Goal: Information Seeking & Learning: Learn about a topic

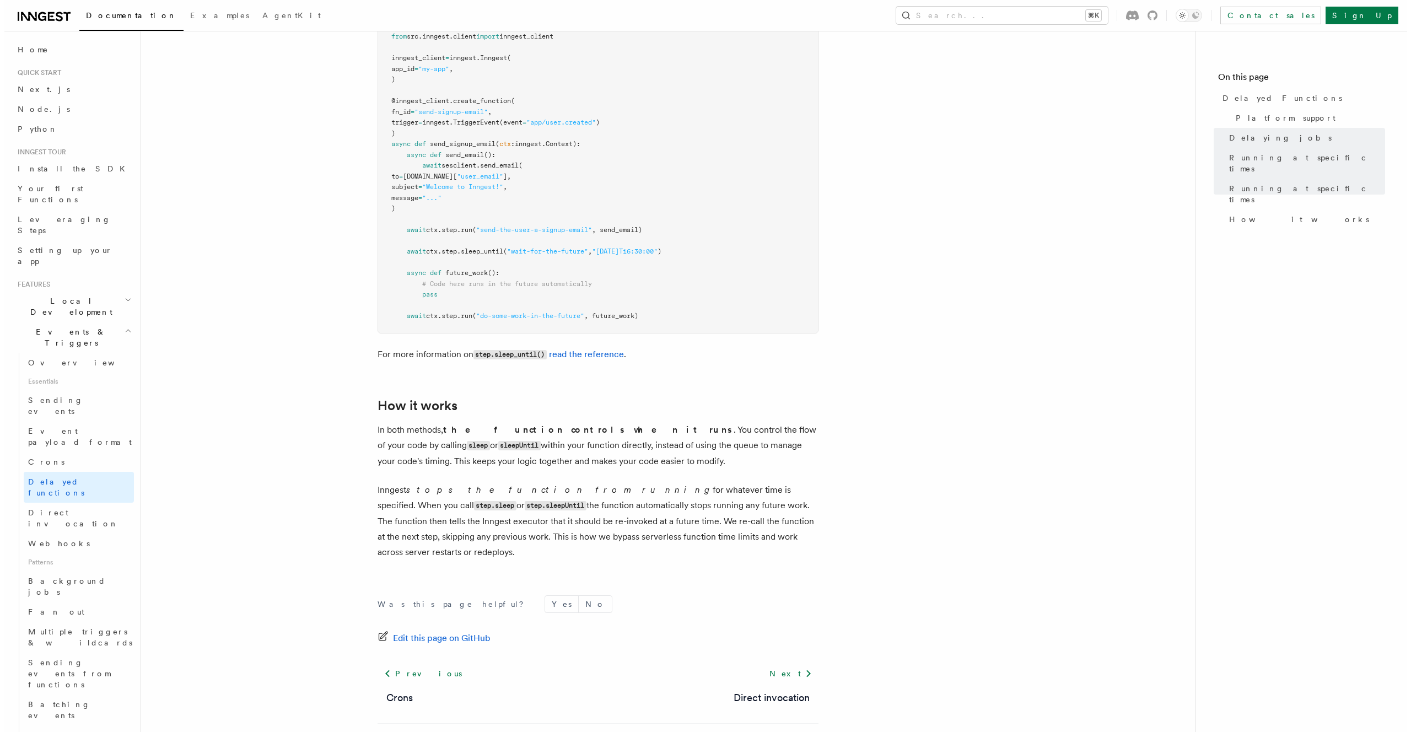
scroll to position [842, 0]
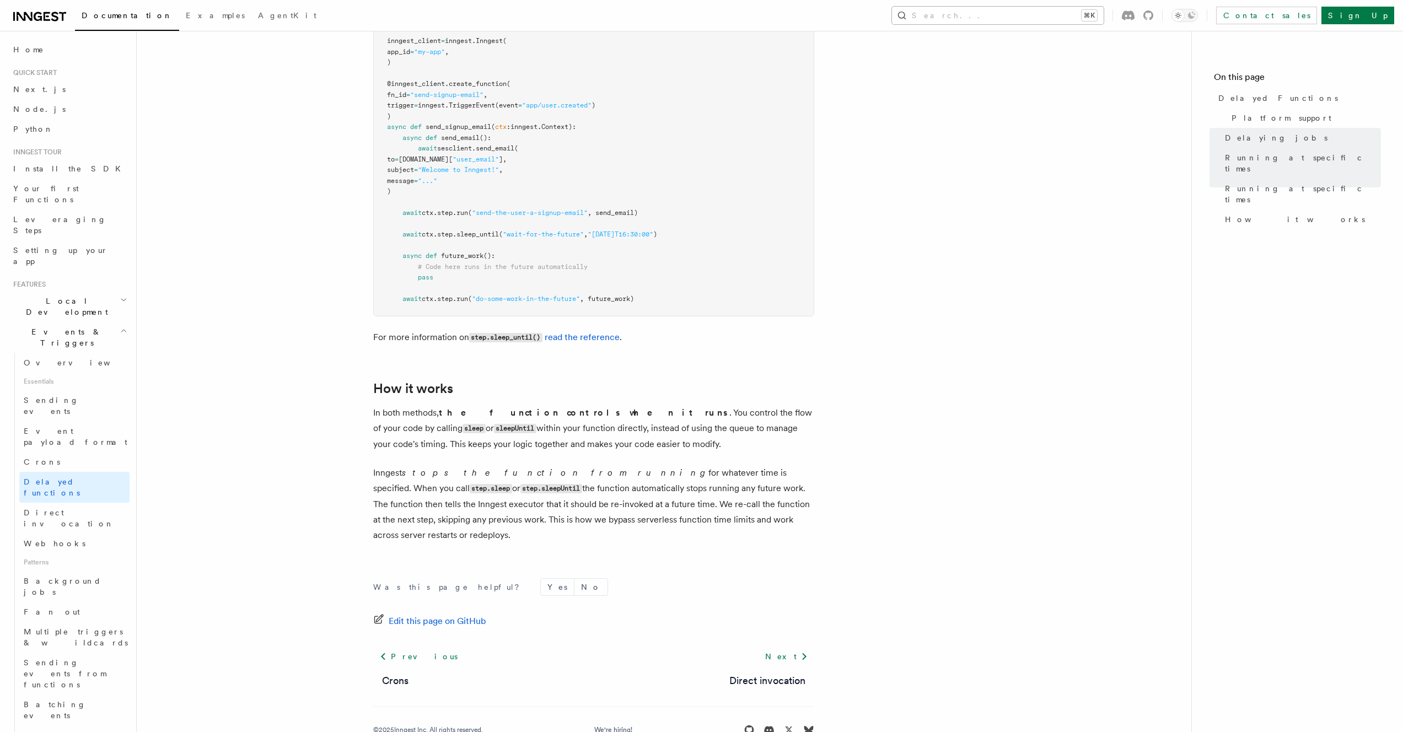
click at [1077, 20] on button "Search... ⌘K" at bounding box center [998, 16] width 212 height 18
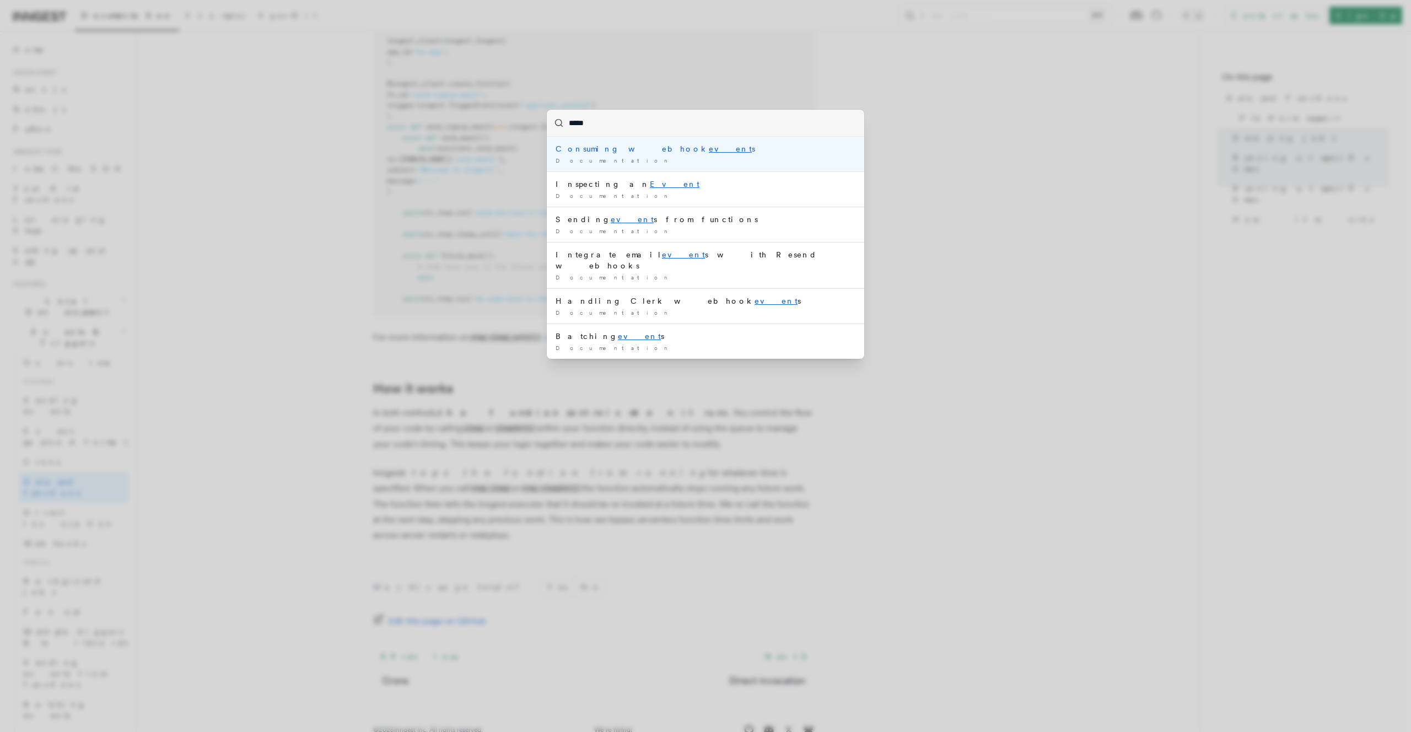
type input "******"
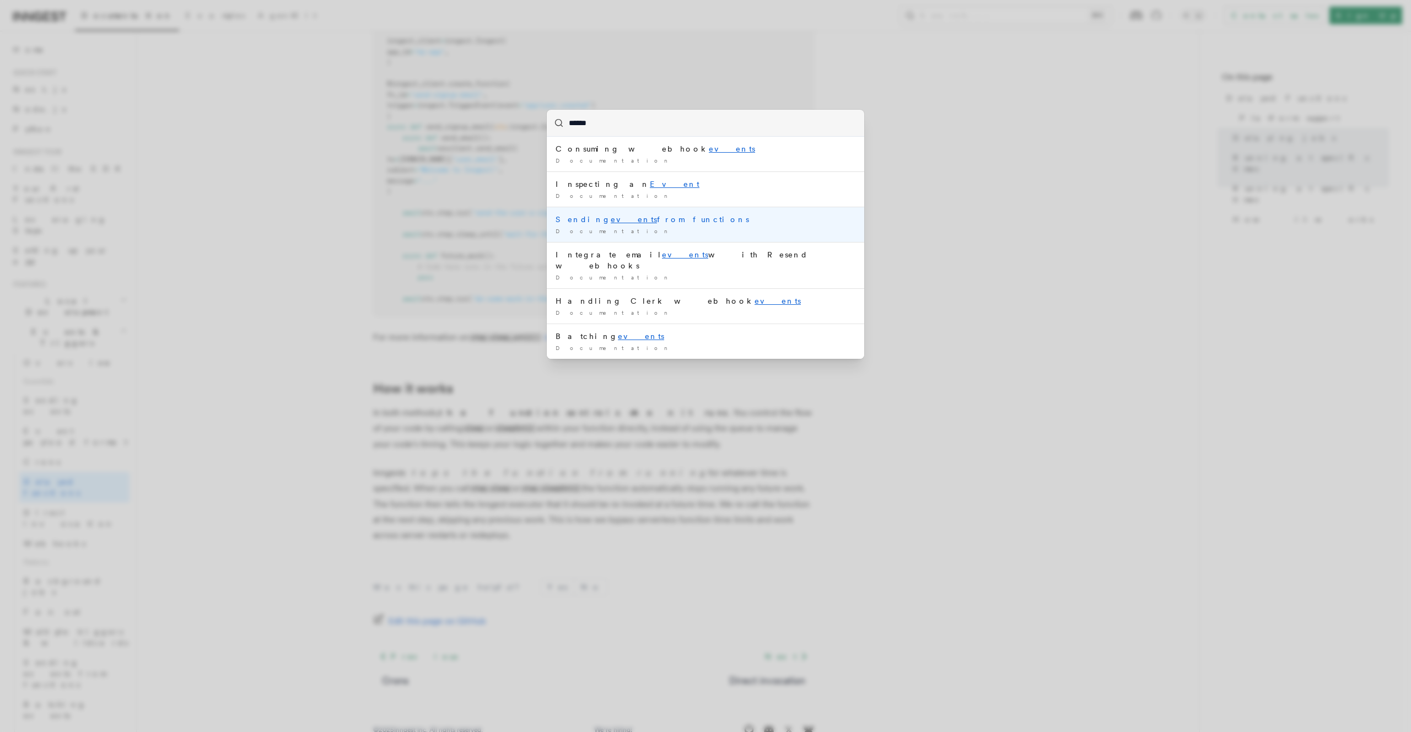
click at [655, 225] on li "Sending events from functions Documentation /" at bounding box center [705, 224] width 317 height 35
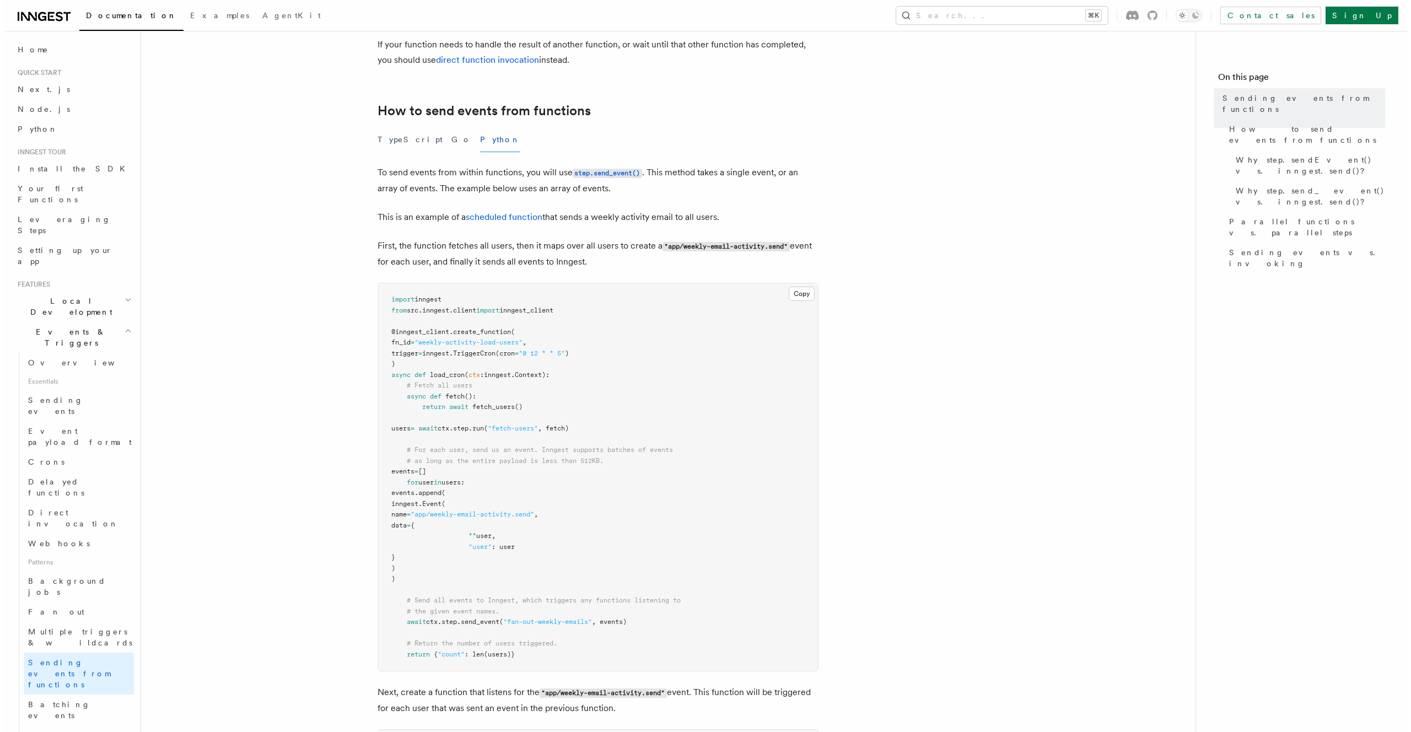
scroll to position [575, 0]
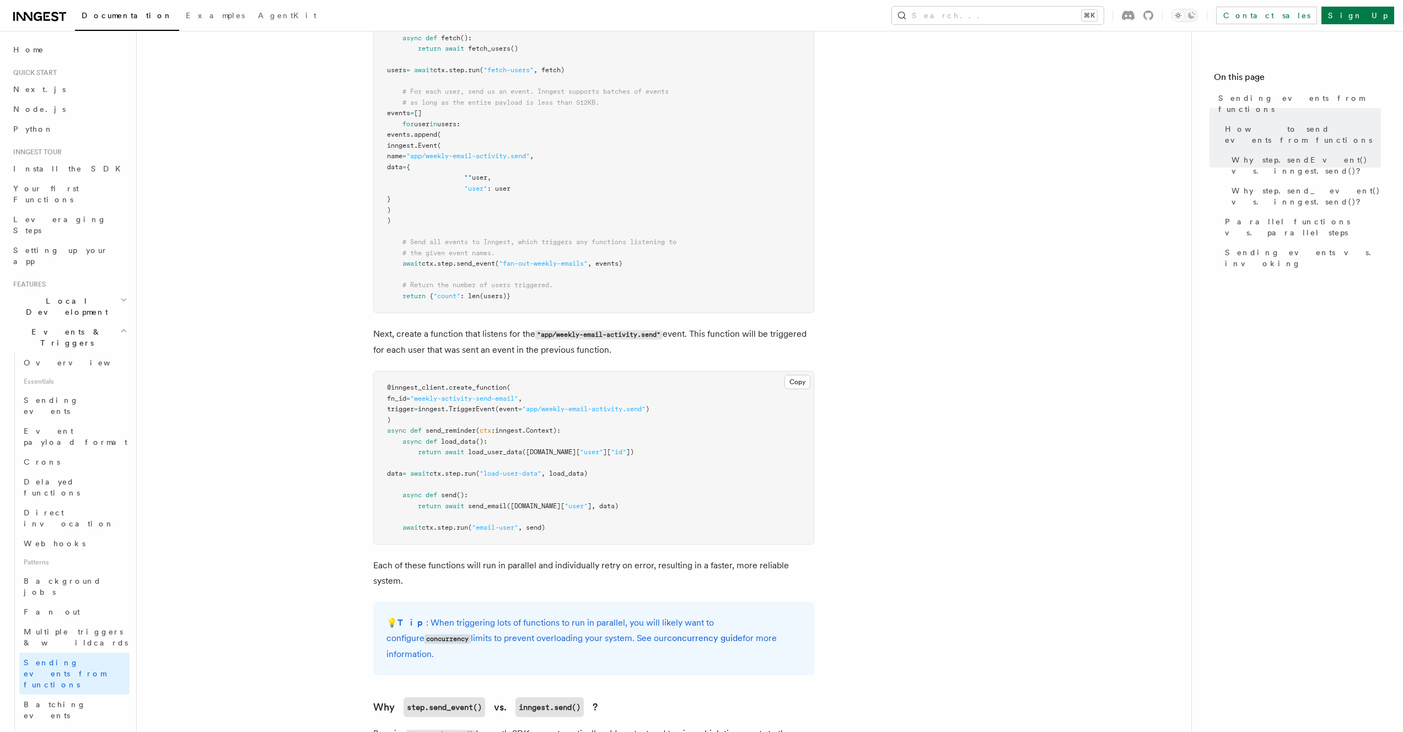
click at [1043, 6] on div "Documentation Examples AgentKit Search... ⌘K Contact sales Sign Up" at bounding box center [701, 15] width 1403 height 31
click at [1041, 9] on button "Search... ⌘K" at bounding box center [998, 16] width 212 height 18
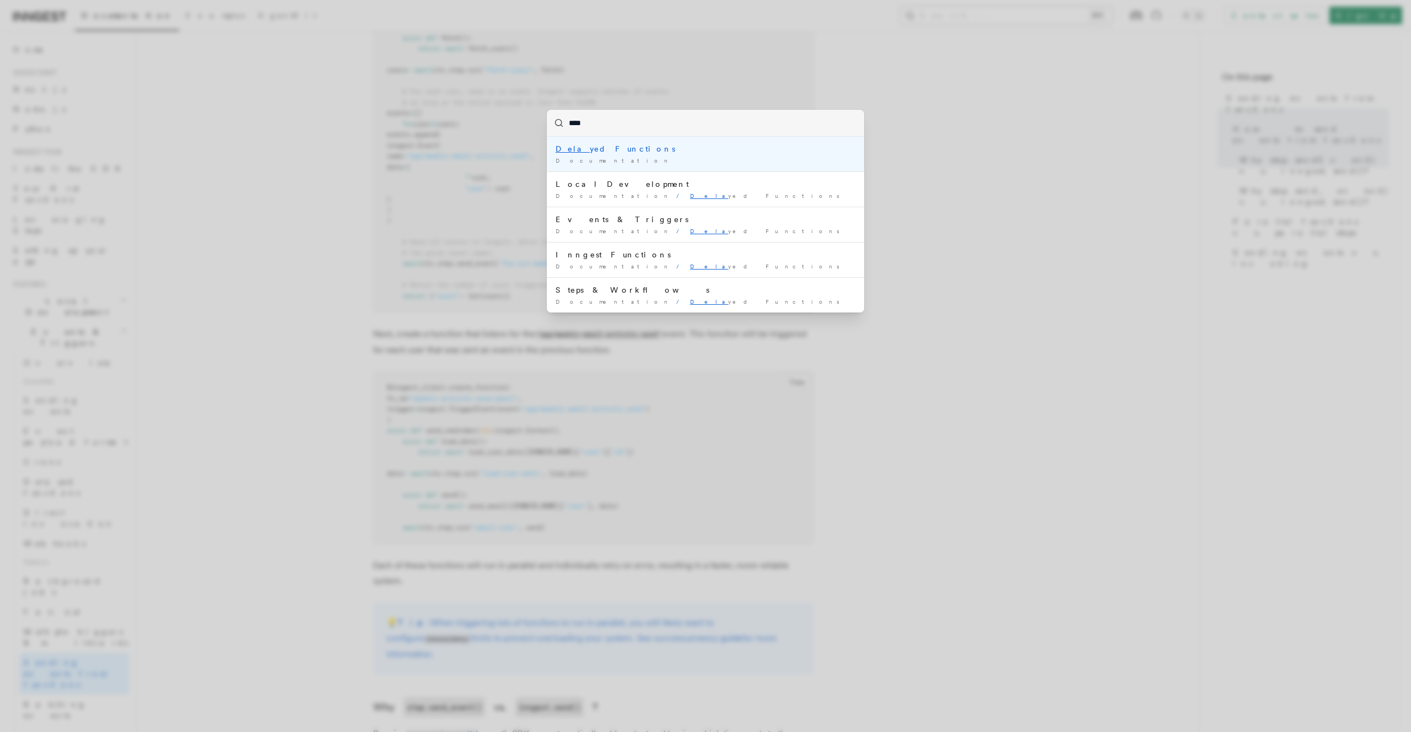
type input "*****"
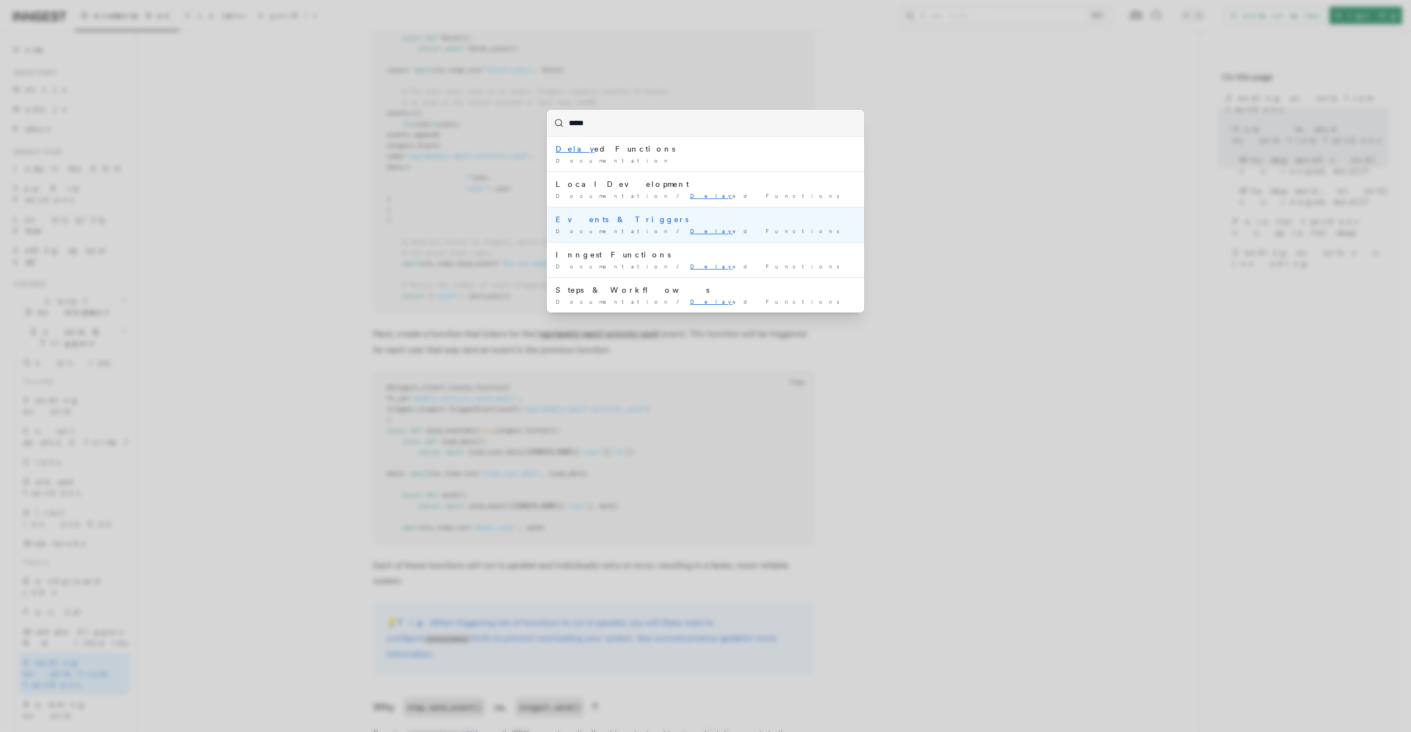
click at [617, 218] on div "Events & Triggers" at bounding box center [706, 219] width 300 height 11
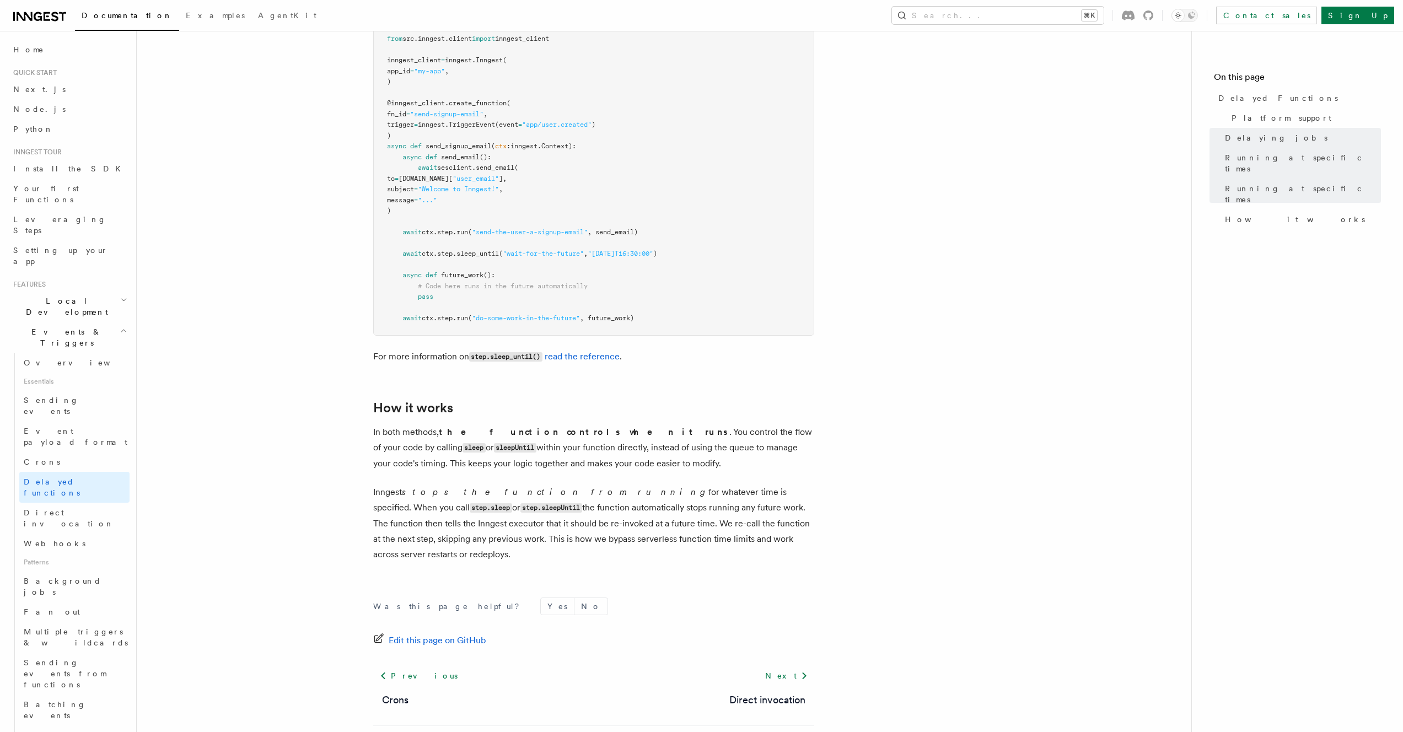
scroll to position [838, 0]
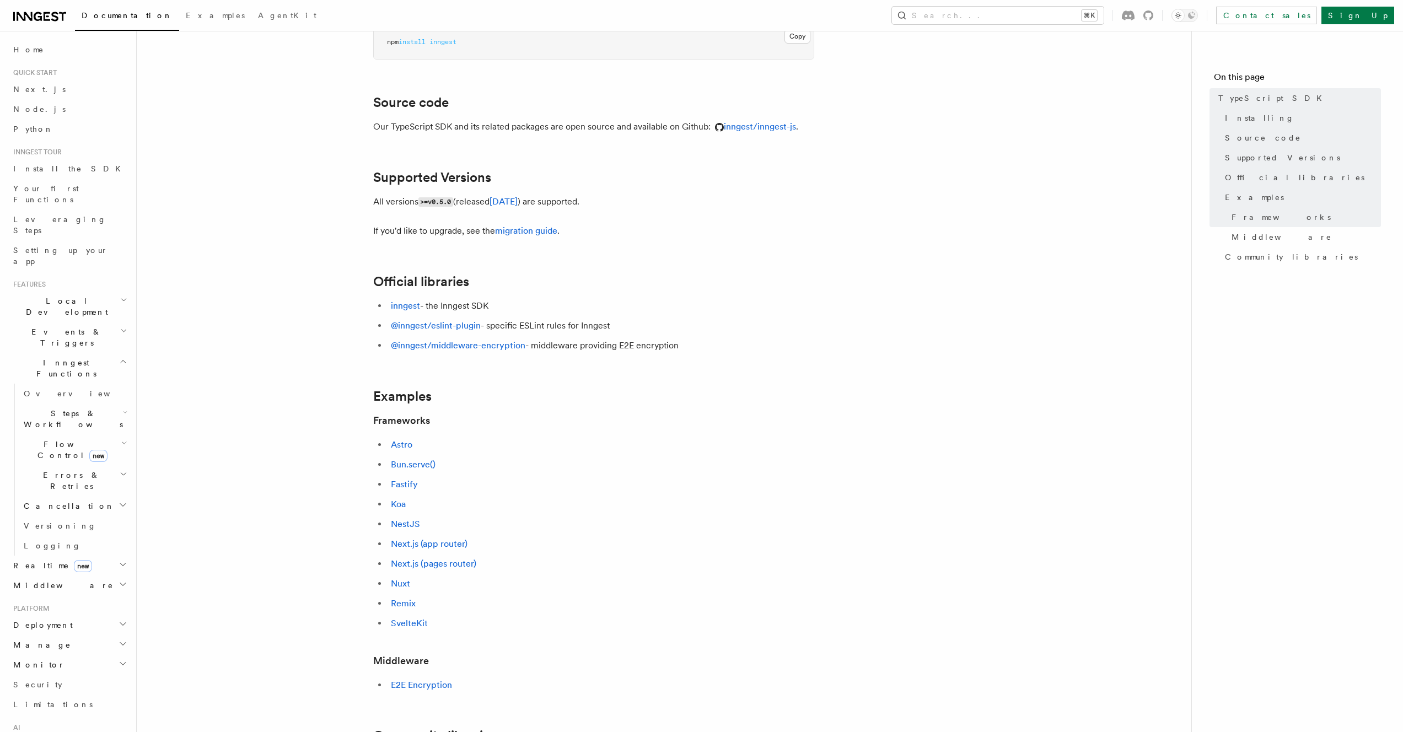
scroll to position [148, 0]
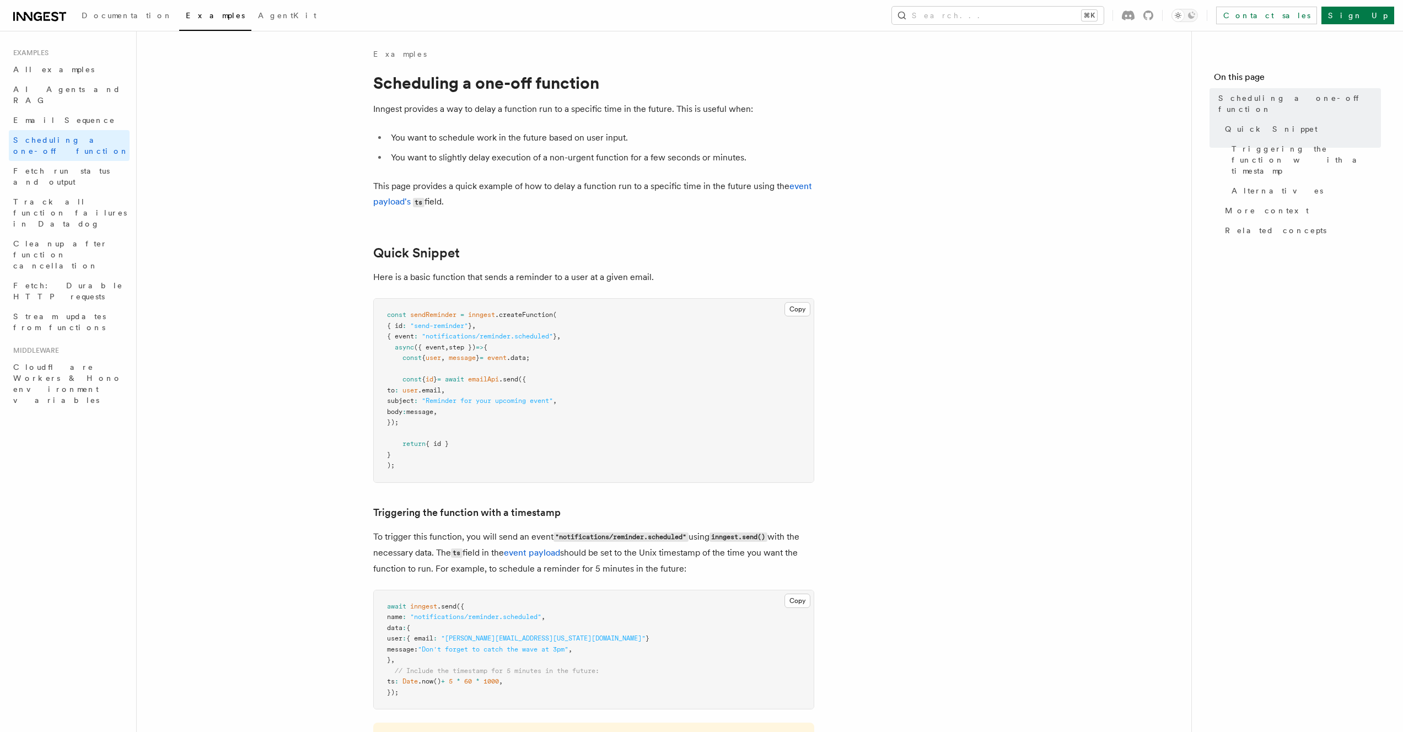
scroll to position [89, 0]
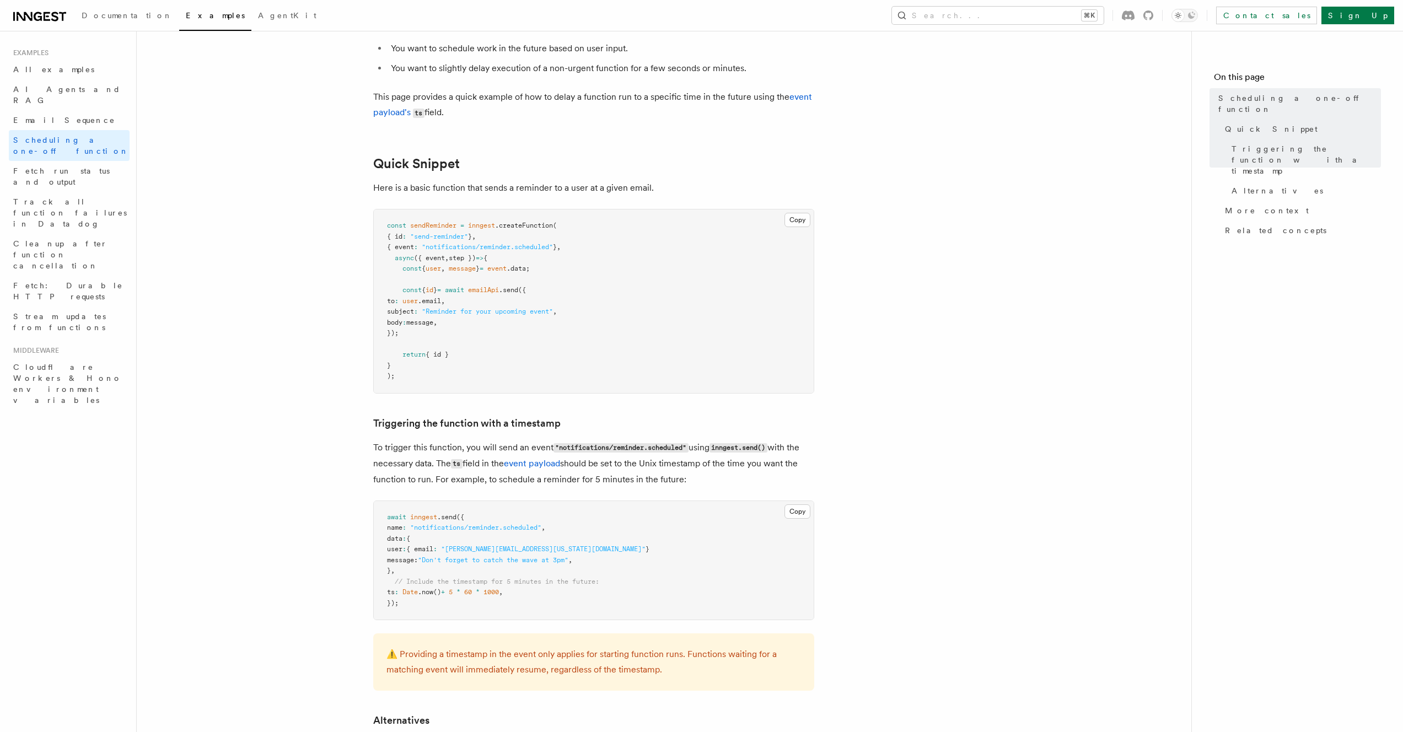
click at [919, 535] on article "Examples Scheduling a one-off function Inngest provides a way to delay a functi…" at bounding box center [663, 623] width 1019 height 1329
